Goal: Transaction & Acquisition: Purchase product/service

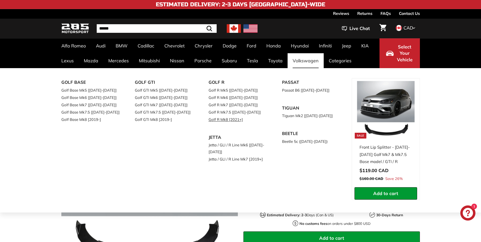
click at [235, 118] on link "Golf R Mk8 [2021+]" at bounding box center [239, 119] width 60 height 7
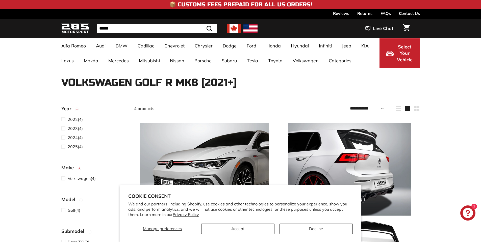
select select "**********"
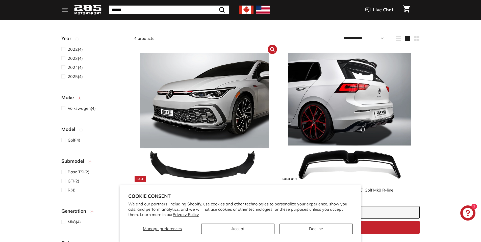
scroll to position [76, 0]
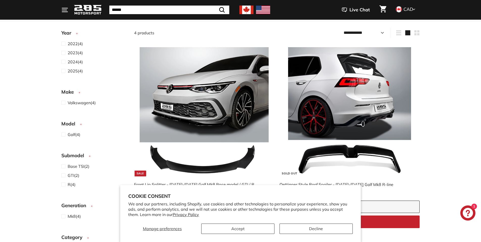
click at [436, 159] on div "Sort Featured Best selling Alphabetically, A-Z Alphabetically, Z-A Price, low t…" at bounding box center [240, 234] width 481 height 412
click at [250, 224] on button "Accept" at bounding box center [237, 229] width 73 height 10
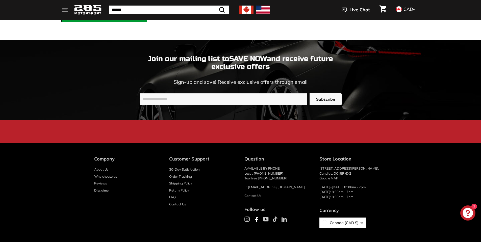
scroll to position [703, 0]
